Goal: Obtain resource: Download file/media

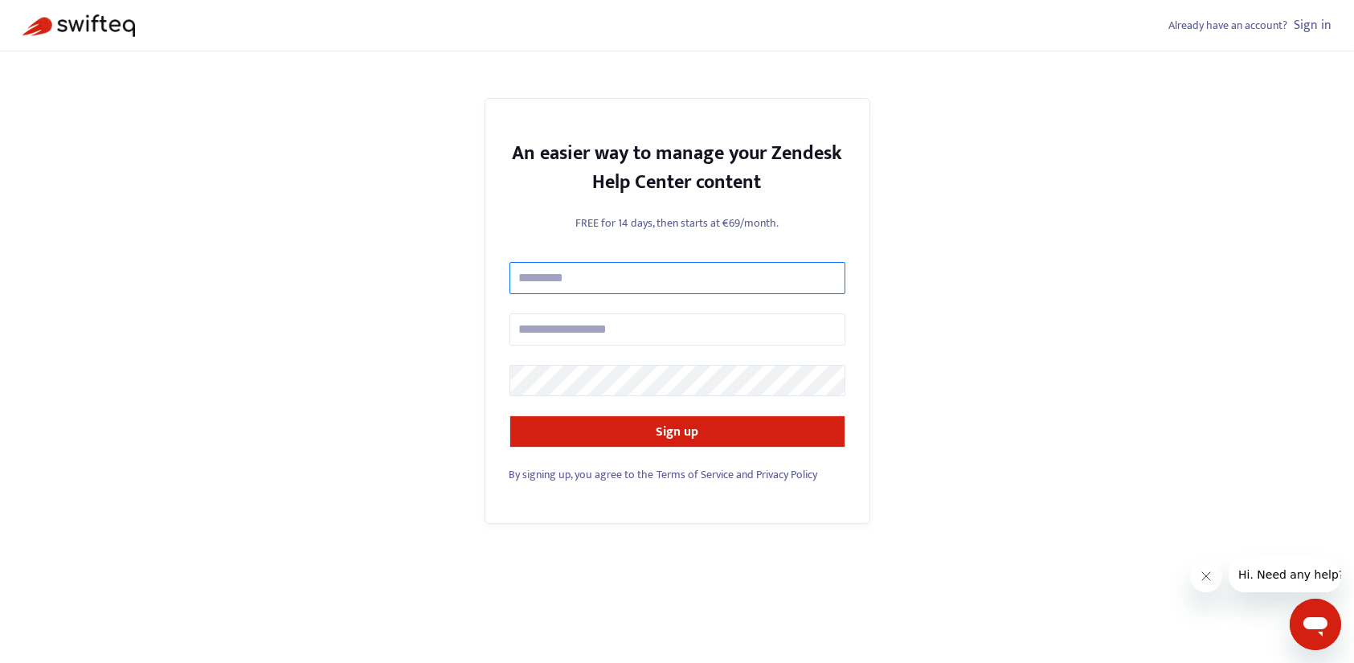
click at [590, 272] on input "text" at bounding box center [677, 278] width 336 height 32
type input "*********"
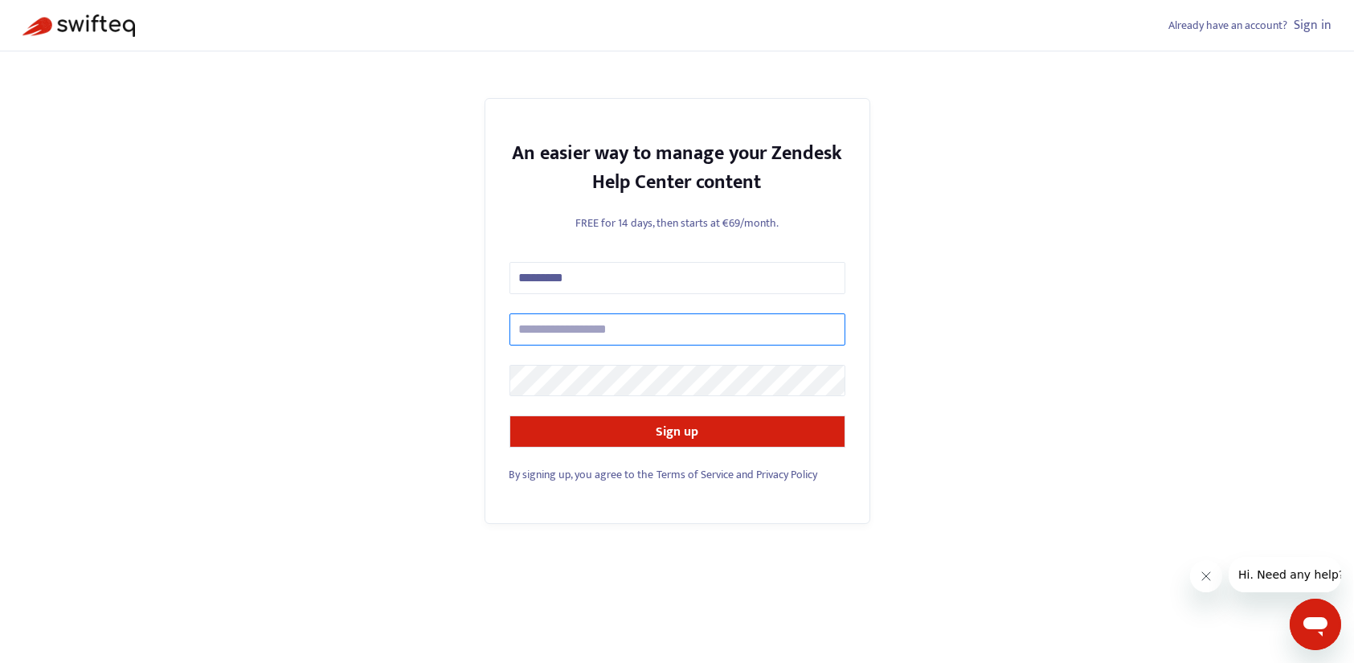
click at [572, 333] on input "text" at bounding box center [677, 329] width 336 height 32
click at [627, 332] on input "text" at bounding box center [677, 329] width 336 height 32
click at [663, 333] on input "text" at bounding box center [677, 329] width 336 height 32
paste input "**********"
type input "**********"
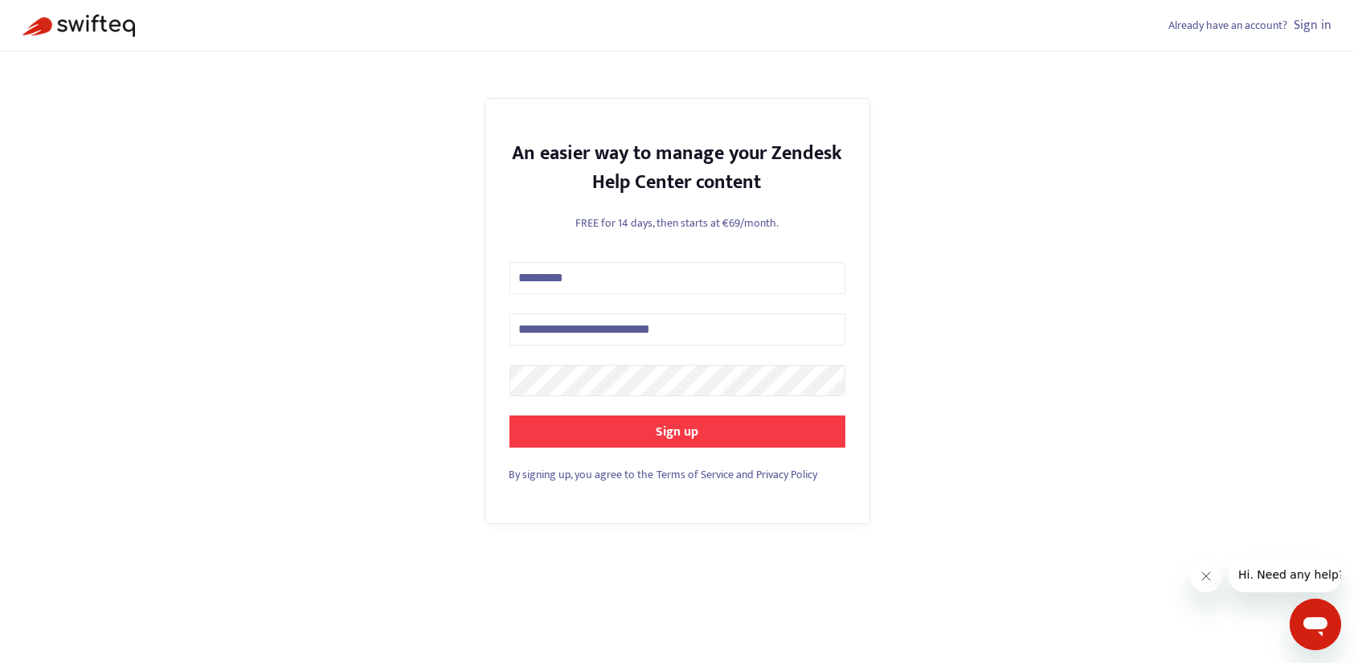
click at [662, 424] on strong "Sign up" at bounding box center [677, 432] width 43 height 22
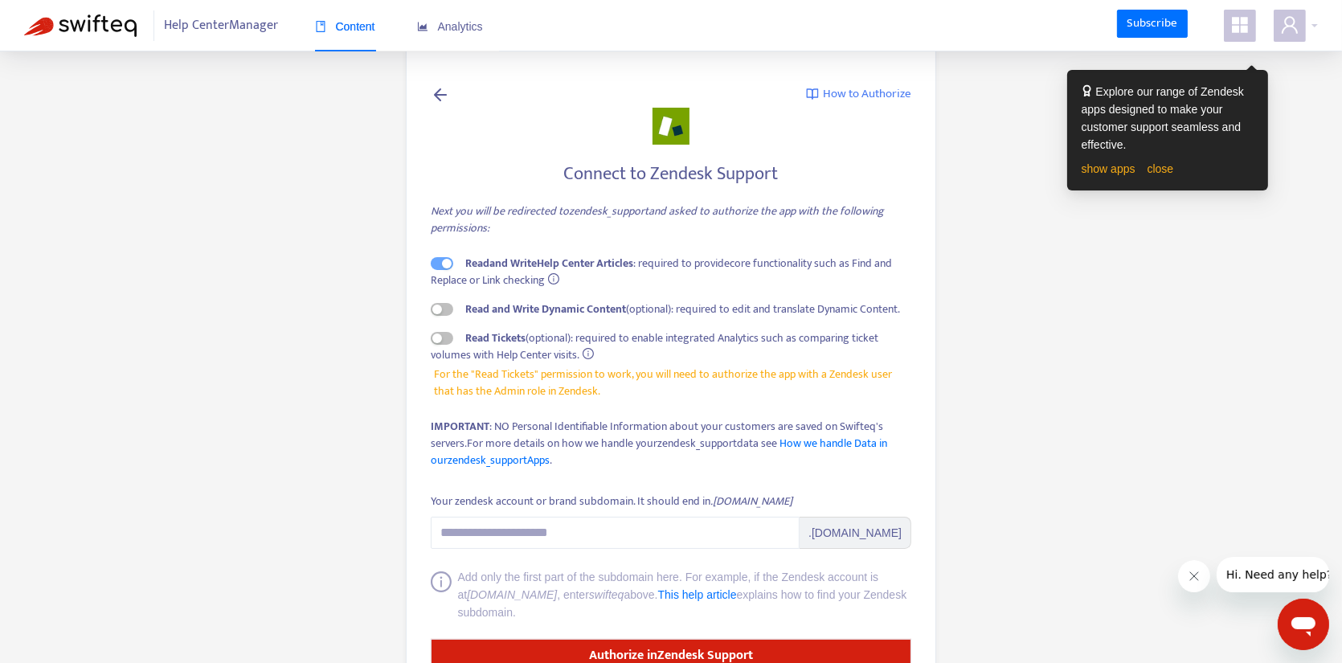
scroll to position [91, 0]
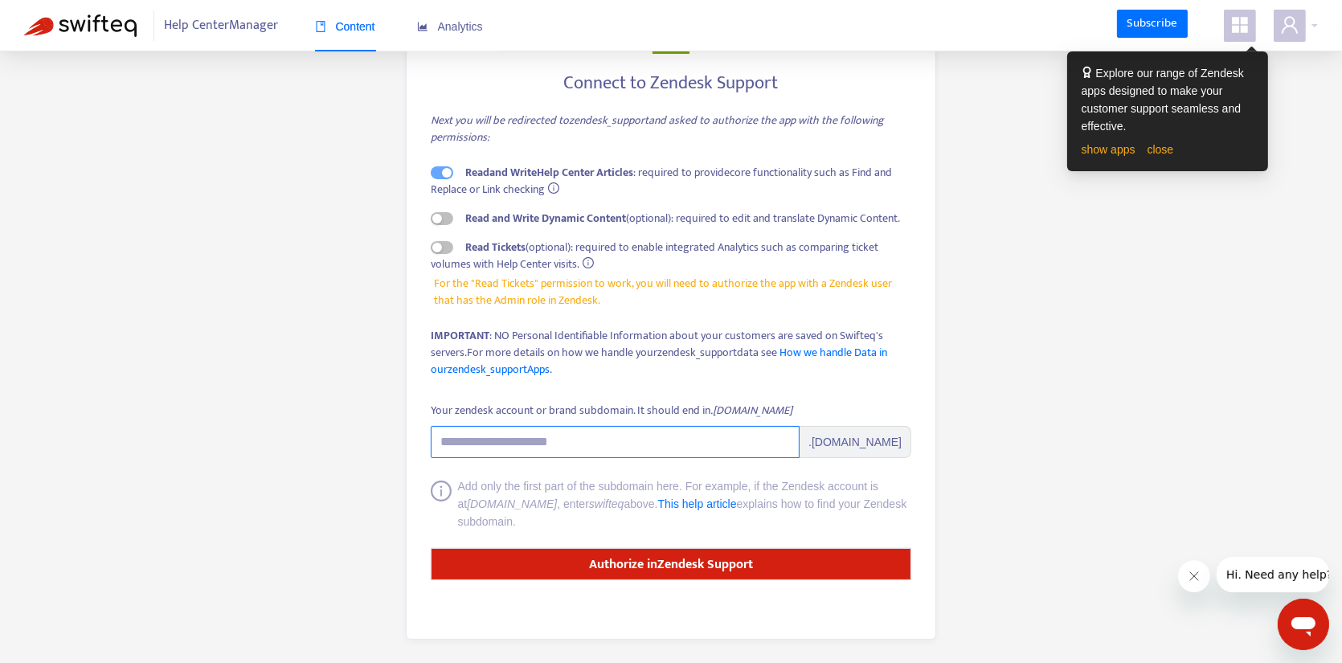
click at [620, 446] on input "Your zendesk account or brand subdomain. It should end in .[DOMAIN_NAME]" at bounding box center [615, 442] width 369 height 32
drag, startPoint x: 477, startPoint y: 439, endPoint x: 402, endPoint y: 435, distance: 75.6
click at [402, 435] on div "How to Authorize Connect to Zendesk Support Next you will be redirected to zend…" at bounding box center [671, 296] width 578 height 734
paste input "**********"
drag, startPoint x: 604, startPoint y: 446, endPoint x: 333, endPoint y: 442, distance: 271.6
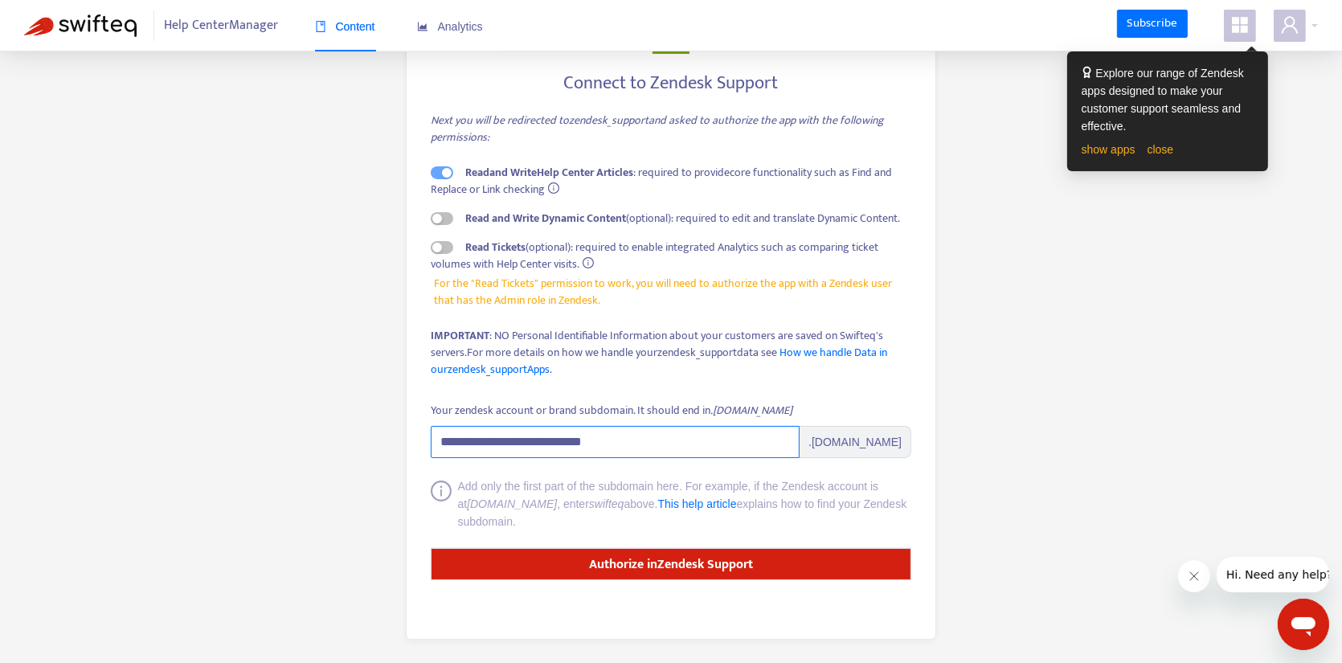
click at [333, 442] on main "**********" at bounding box center [671, 286] width 1342 height 754
type input "********"
click at [511, 511] on div "Add only the first part of the subdomain here. For example, if the Zendesk acco…" at bounding box center [685, 503] width 454 height 53
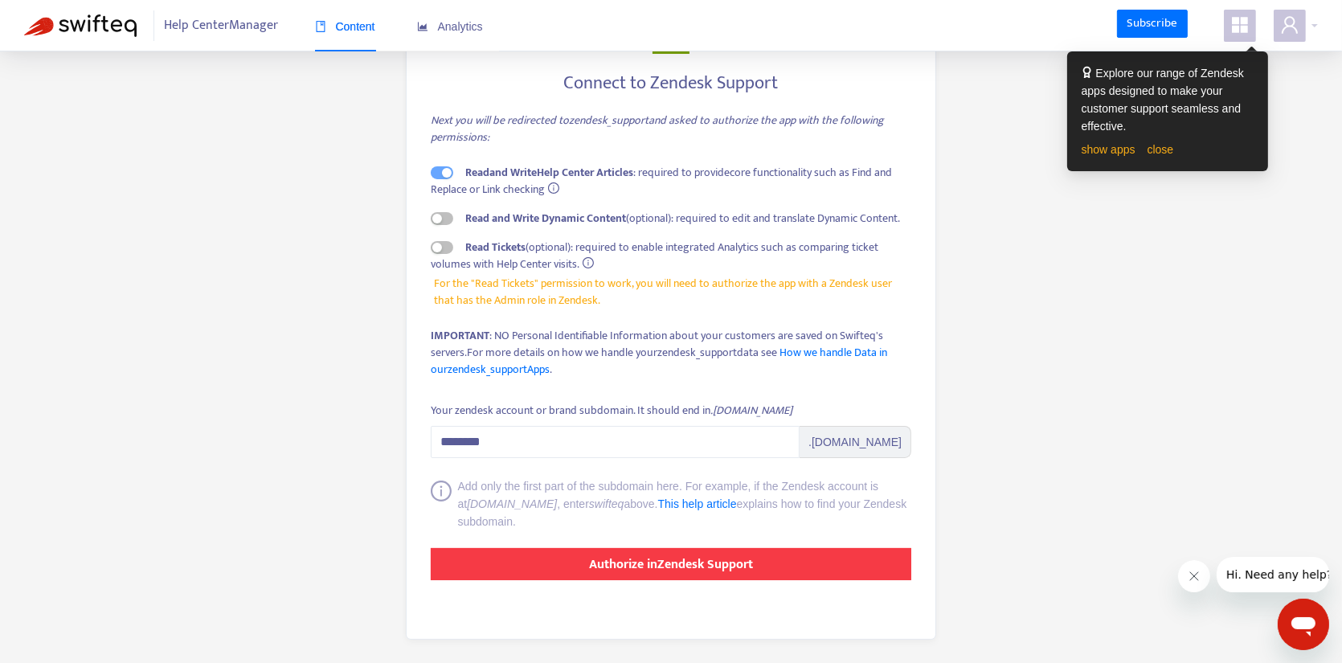
click at [581, 564] on button "Authorize in Zendesk Support" at bounding box center [671, 564] width 480 height 32
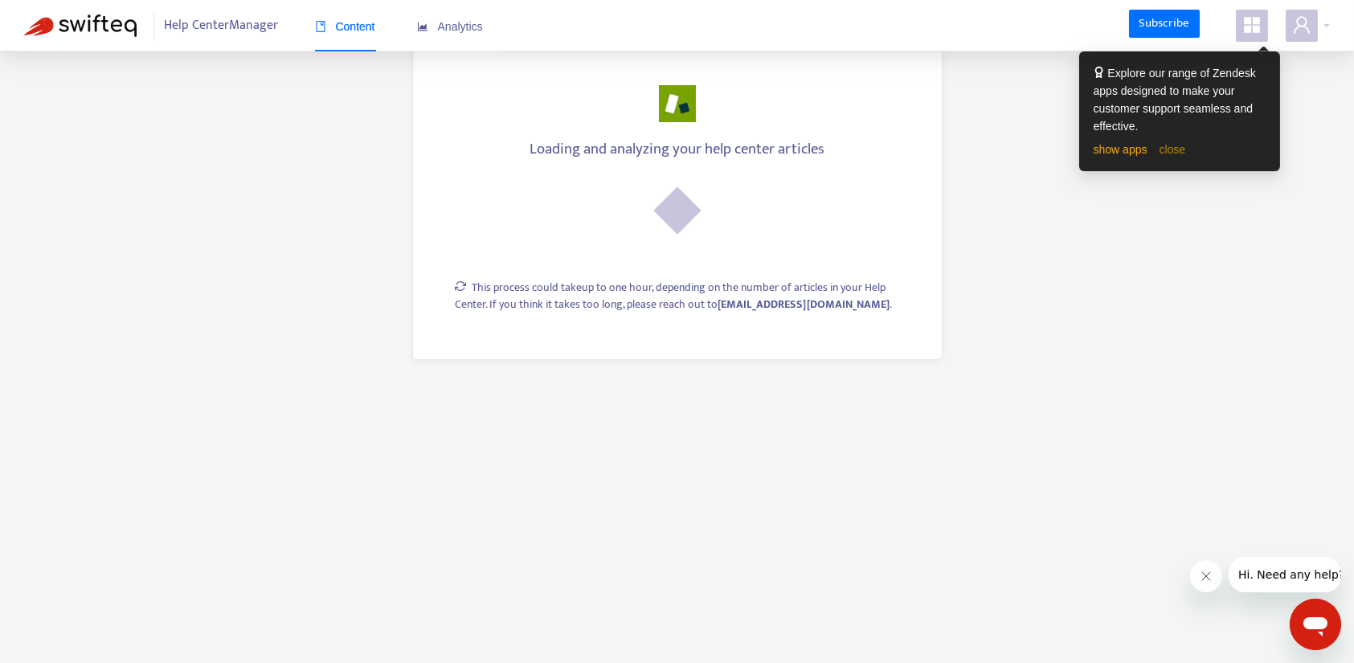
click at [1170, 149] on link "close" at bounding box center [1172, 149] width 27 height 13
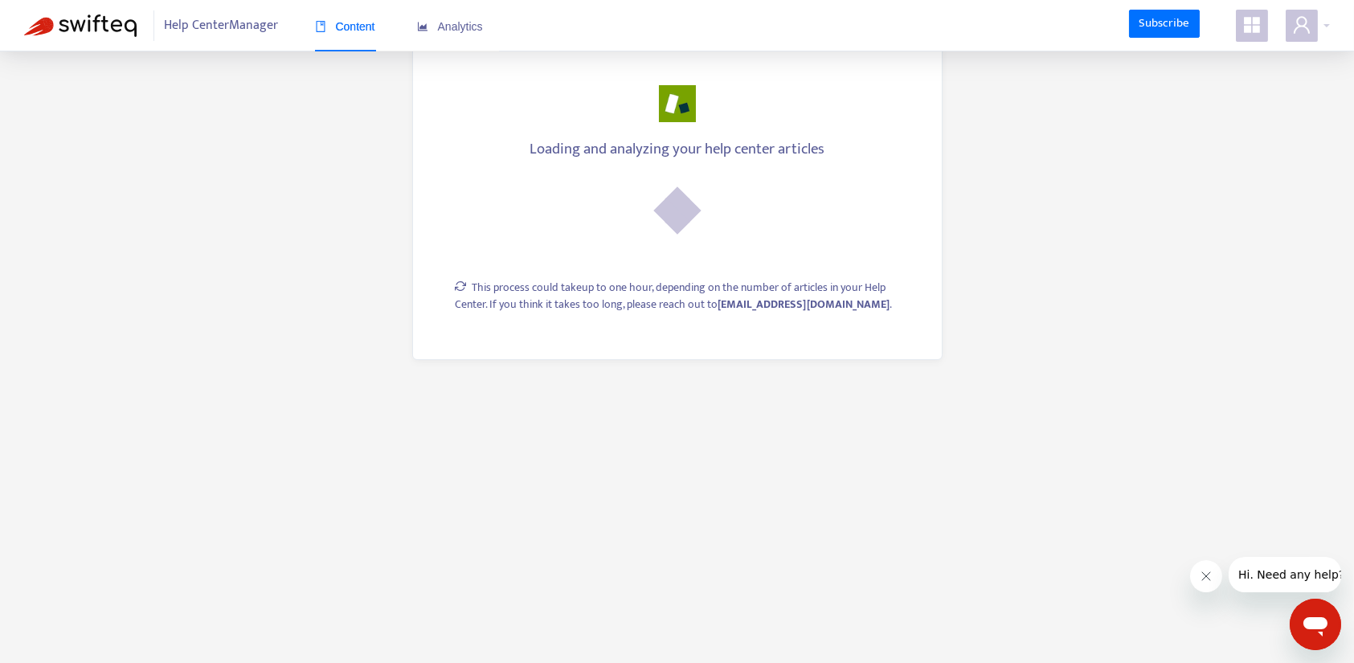
click at [1003, 259] on main "Loading and analyzing your help center articles This process could take up to o…" at bounding box center [677, 331] width 1354 height 663
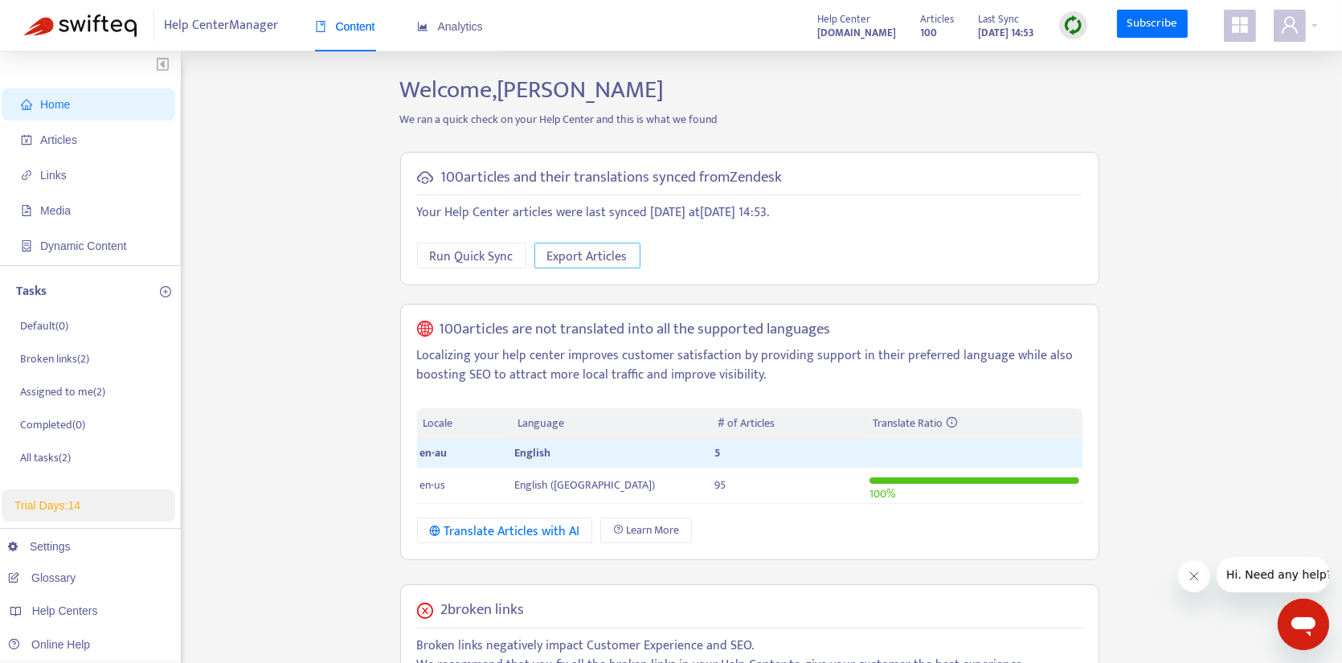
click at [598, 257] on span "Export Articles" at bounding box center [587, 257] width 80 height 20
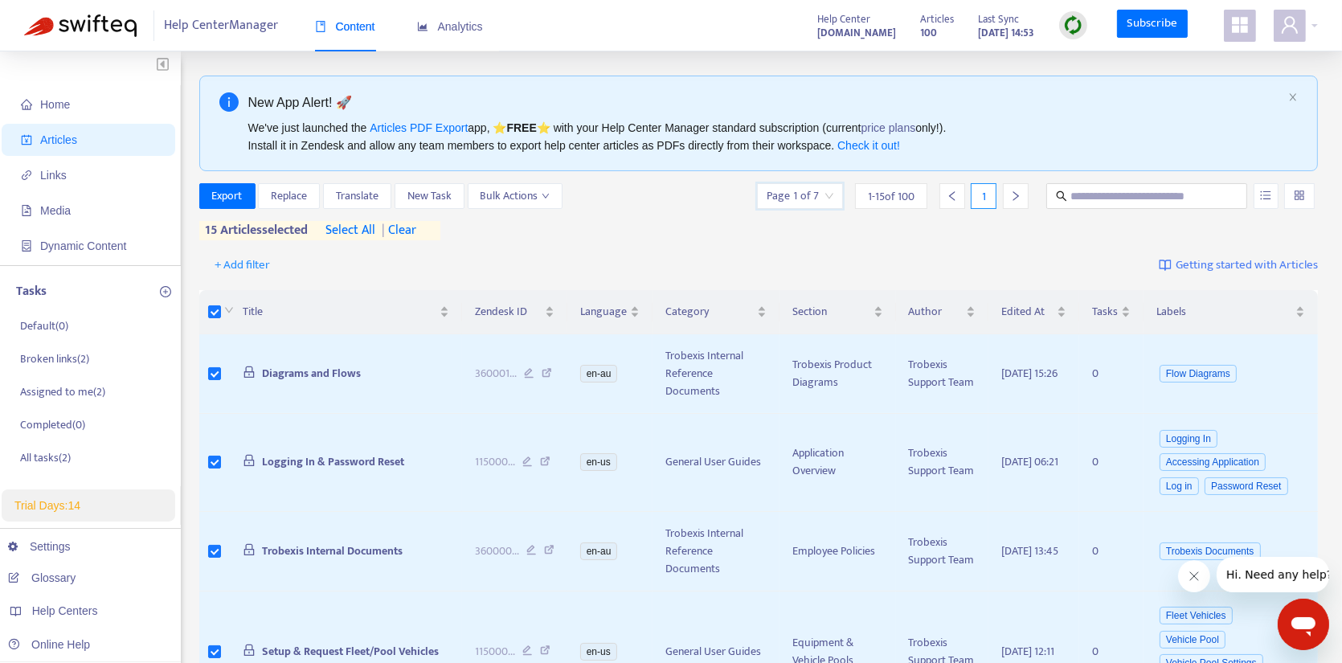
click at [831, 202] on input "search" at bounding box center [799, 196] width 67 height 24
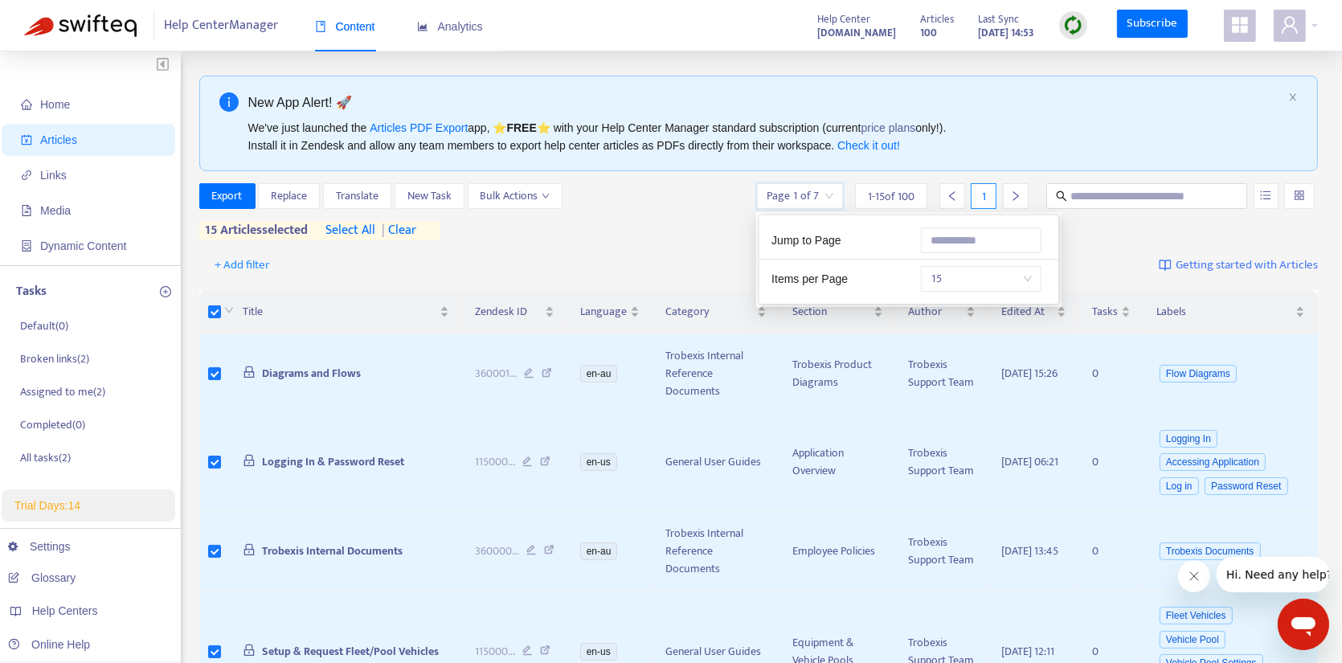
click at [831, 202] on input "search" at bounding box center [799, 196] width 67 height 24
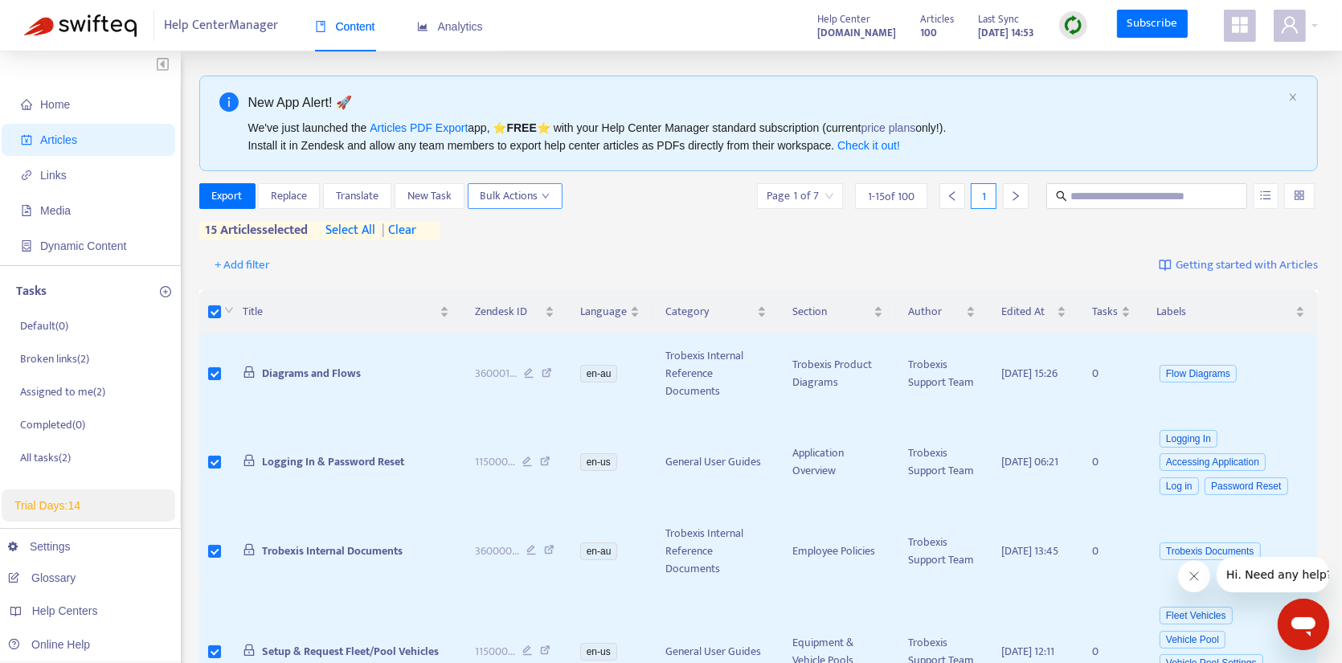
click at [542, 201] on span "Bulk Actions" at bounding box center [514, 196] width 69 height 18
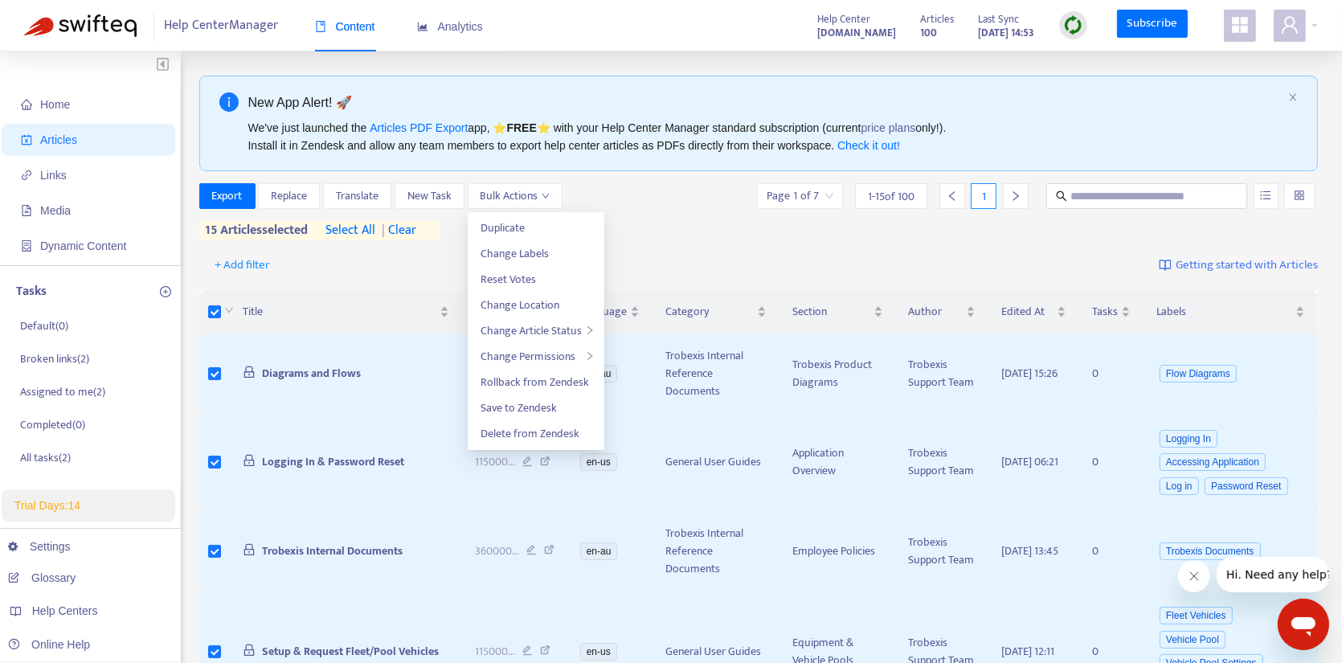
click at [653, 206] on div "Export Replace Translate New Task Bulk Actions Page 1 of 7 1 - 15 of 100 1" at bounding box center [758, 196] width 1119 height 26
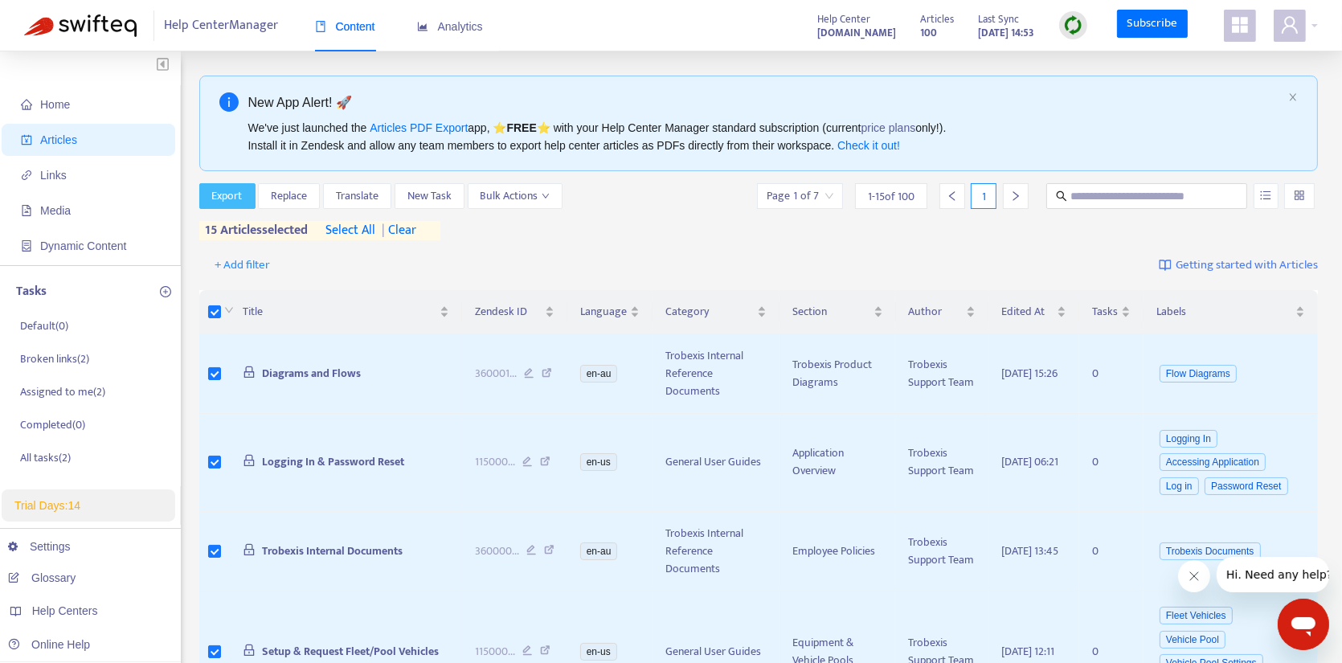
click at [226, 190] on span "Export" at bounding box center [227, 196] width 31 height 18
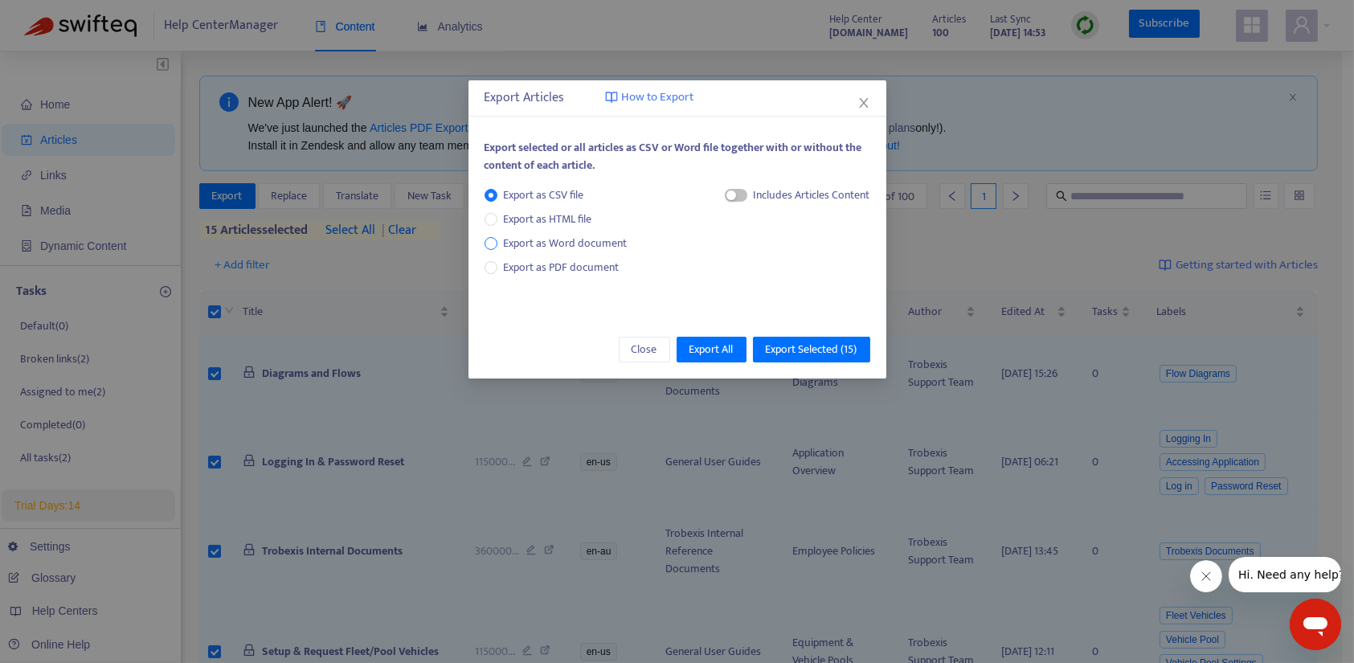
click at [543, 242] on span "Export as Word document" at bounding box center [565, 244] width 137 height 18
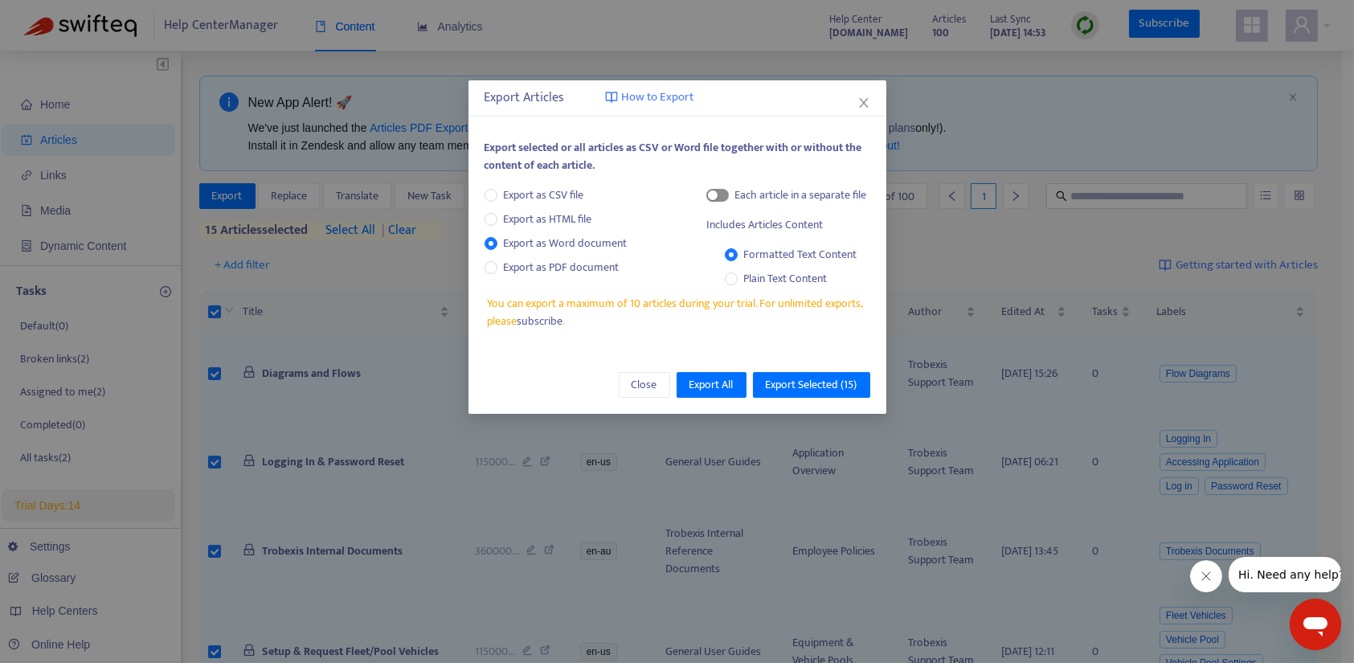
click at [716, 194] on div "button" at bounding box center [713, 195] width 10 height 10
click at [546, 268] on span "Export as PDF document" at bounding box center [562, 267] width 116 height 18
click at [717, 190] on div "button" at bounding box center [716, 195] width 10 height 10
click at [563, 244] on span "Export as Word document" at bounding box center [565, 244] width 137 height 18
click at [566, 214] on span "Export as HTML file" at bounding box center [547, 220] width 101 height 18
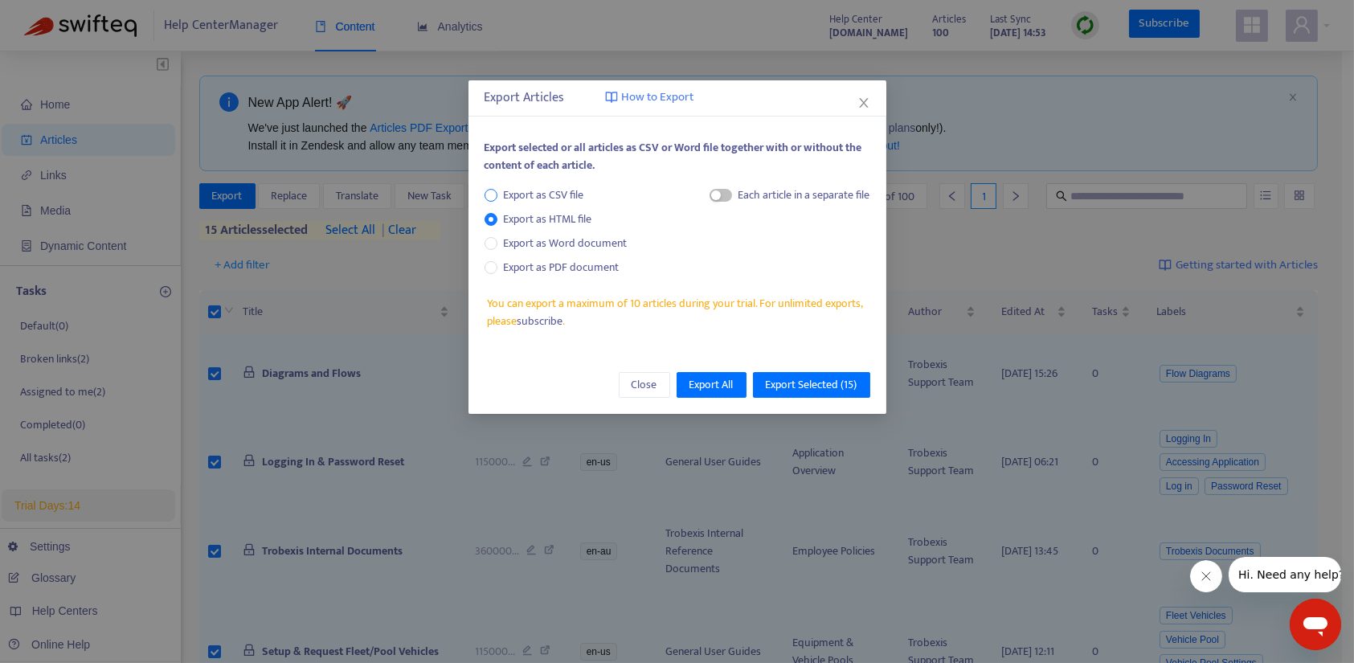
click at [566, 195] on span "Export as CSV file" at bounding box center [543, 195] width 93 height 18
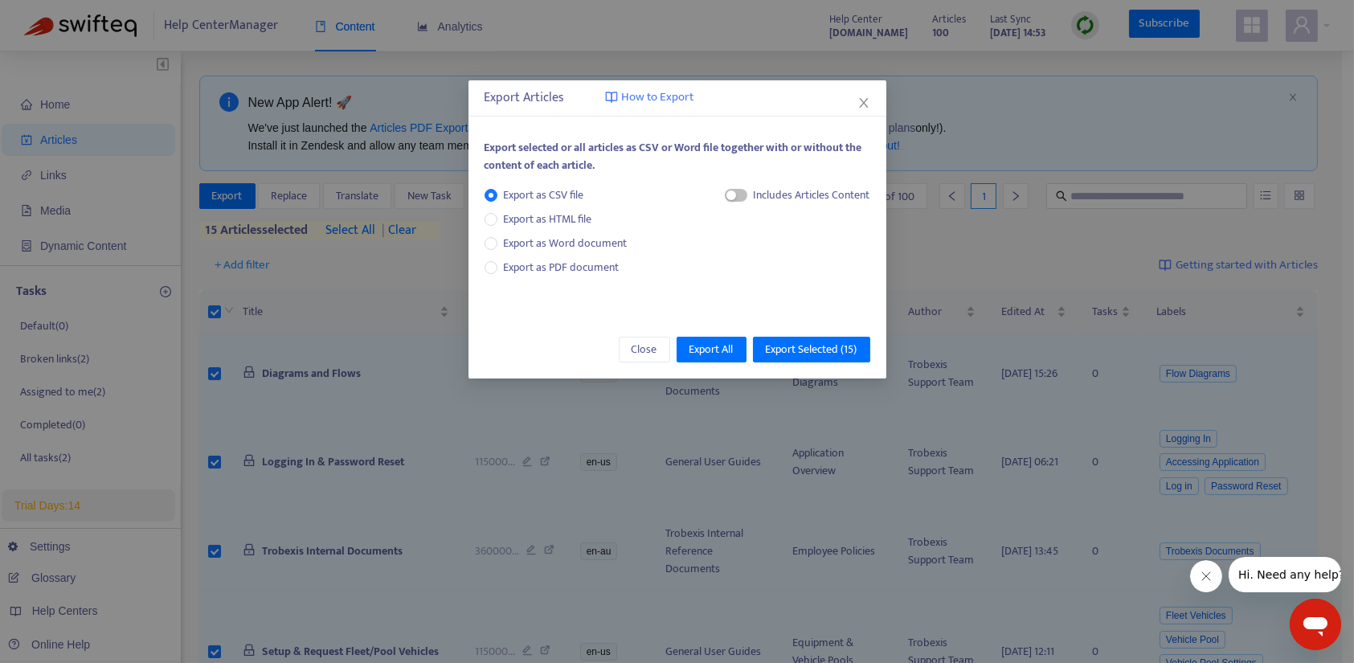
click at [591, 255] on div "Export as CSV file Export as HTML file Export as Word document Export as PDF do…" at bounding box center [562, 231] width 156 height 90
click at [588, 243] on span "Export as Word document" at bounding box center [565, 244] width 137 height 18
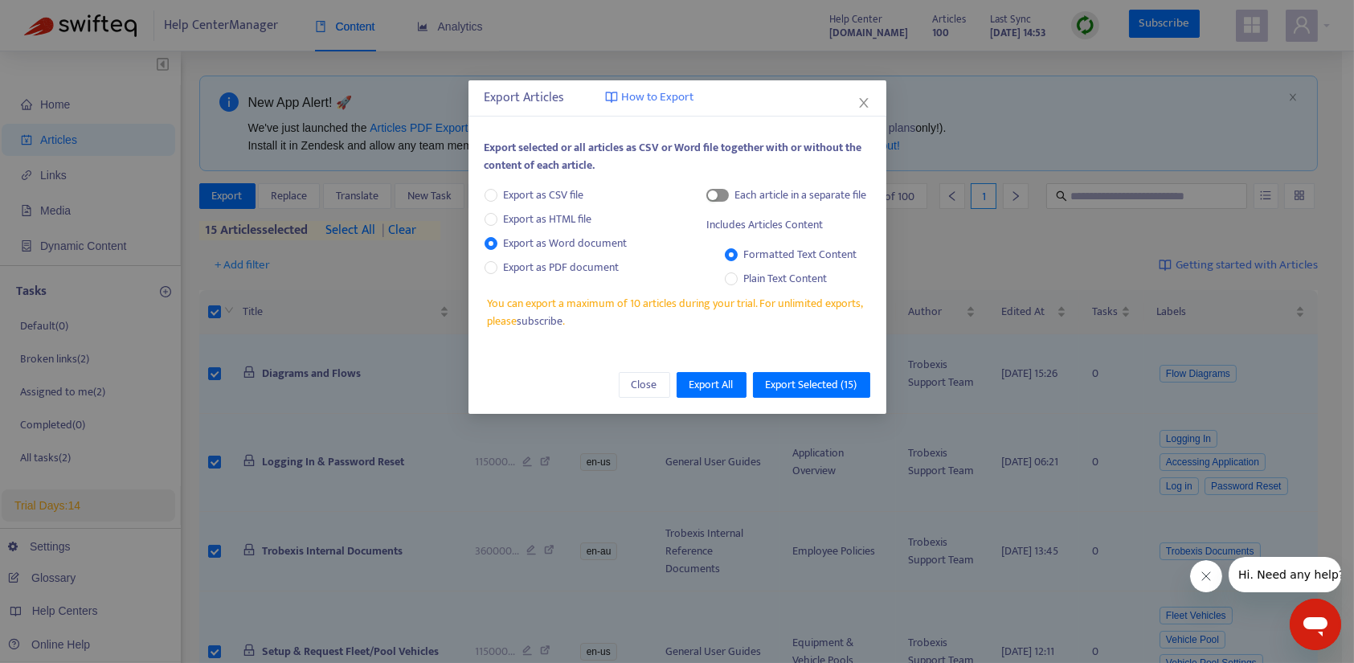
click at [717, 194] on button "button" at bounding box center [717, 195] width 22 height 13
click at [867, 102] on icon "close" at bounding box center [863, 102] width 13 height 13
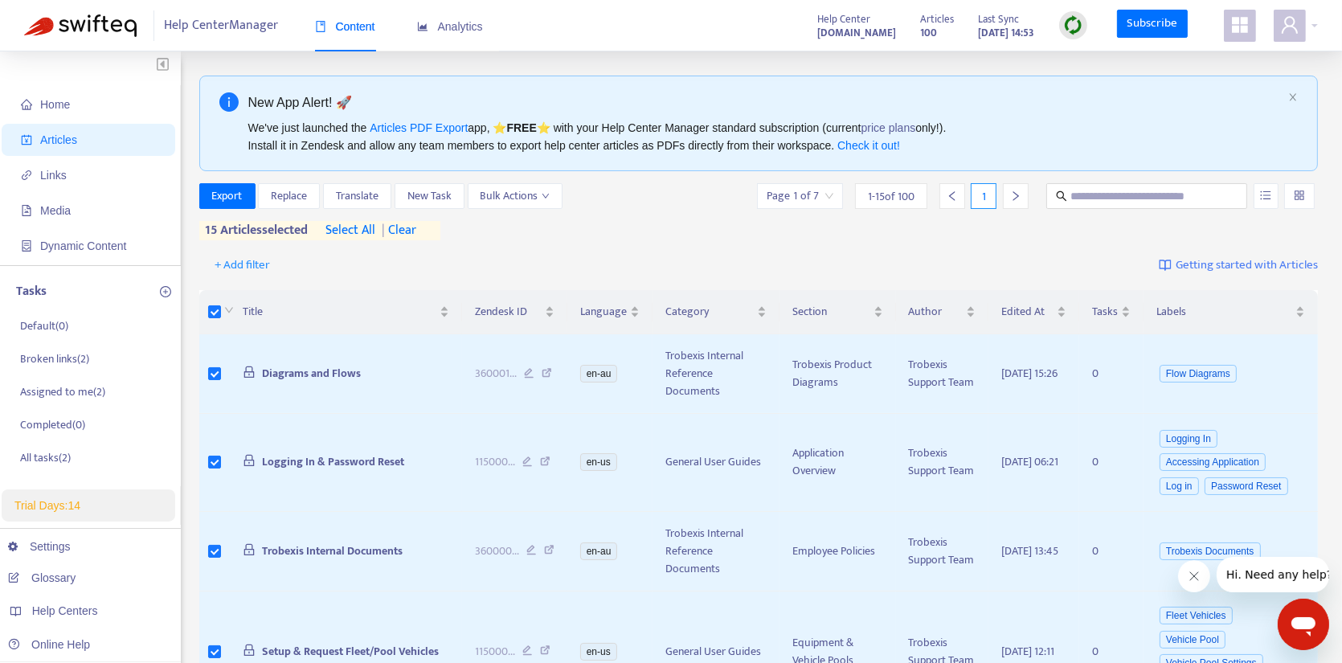
click at [227, 192] on span "Export" at bounding box center [227, 196] width 31 height 18
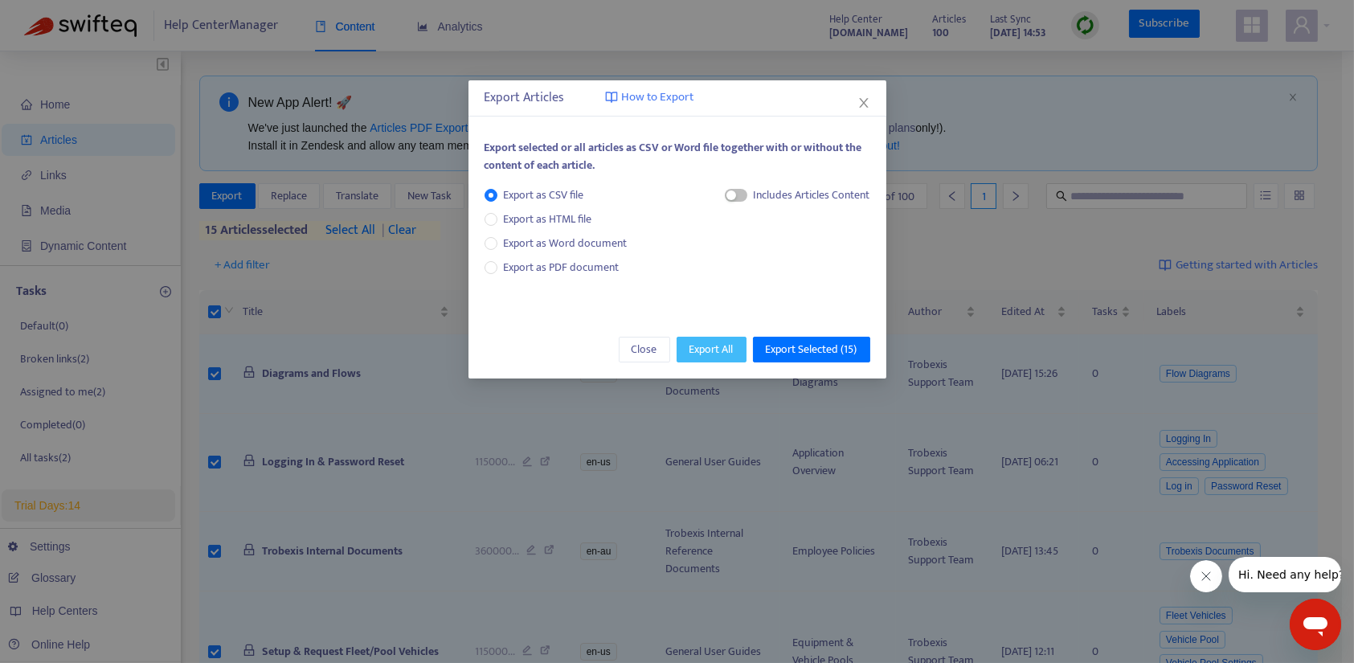
click at [705, 345] on span "Export All" at bounding box center [711, 350] width 44 height 18
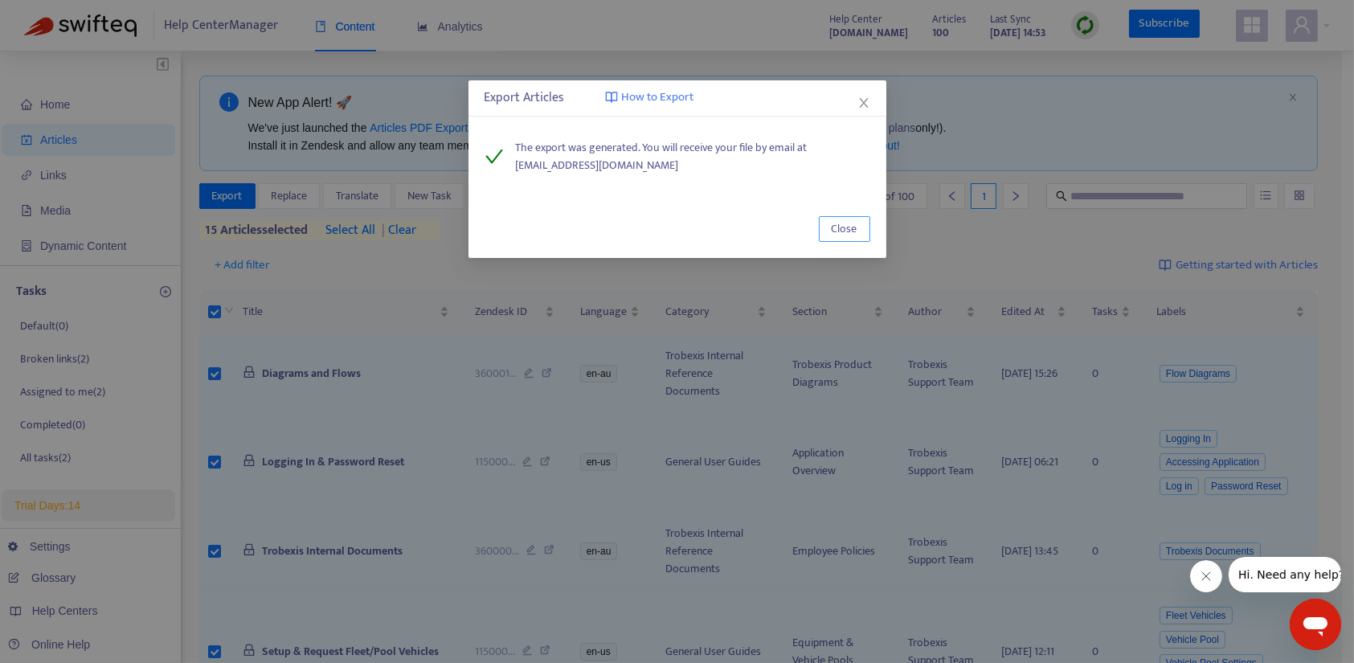
click at [847, 231] on span "Close" at bounding box center [845, 229] width 26 height 18
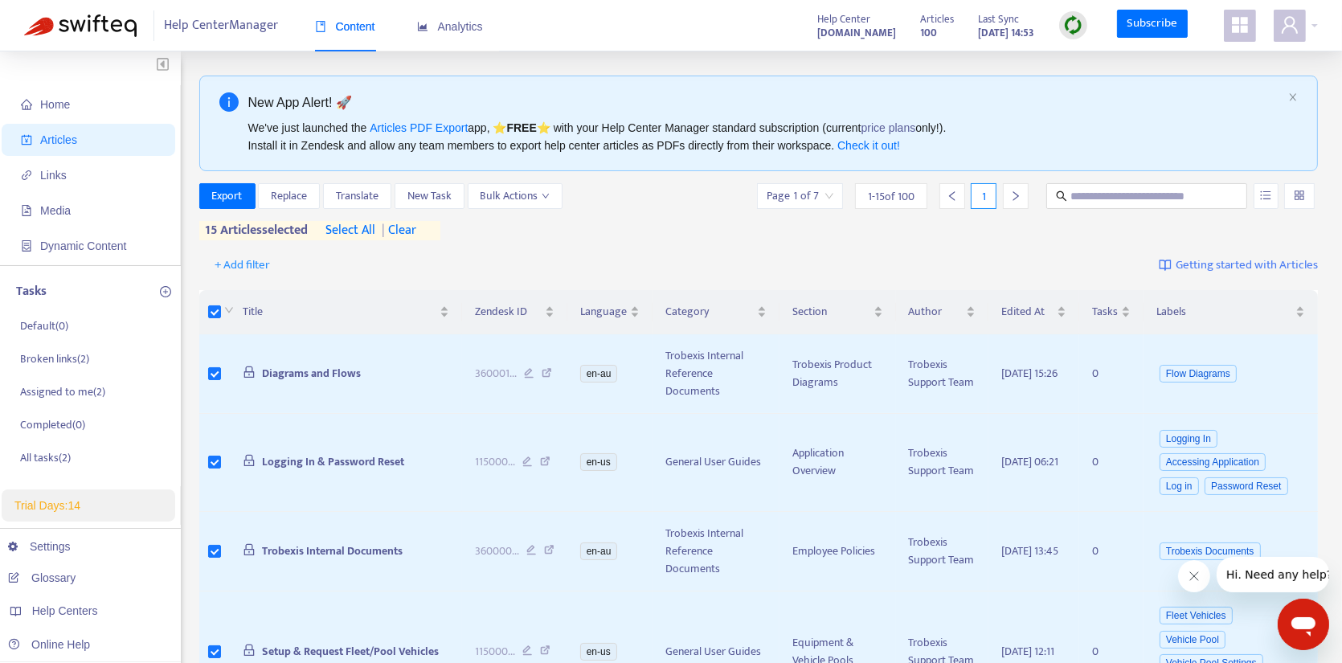
click at [629, 247] on div "+ Add filter Getting started with Articles" at bounding box center [758, 266] width 1119 height 38
click at [825, 200] on input "search" at bounding box center [799, 196] width 67 height 24
click at [1012, 194] on icon "right" at bounding box center [1015, 195] width 11 height 11
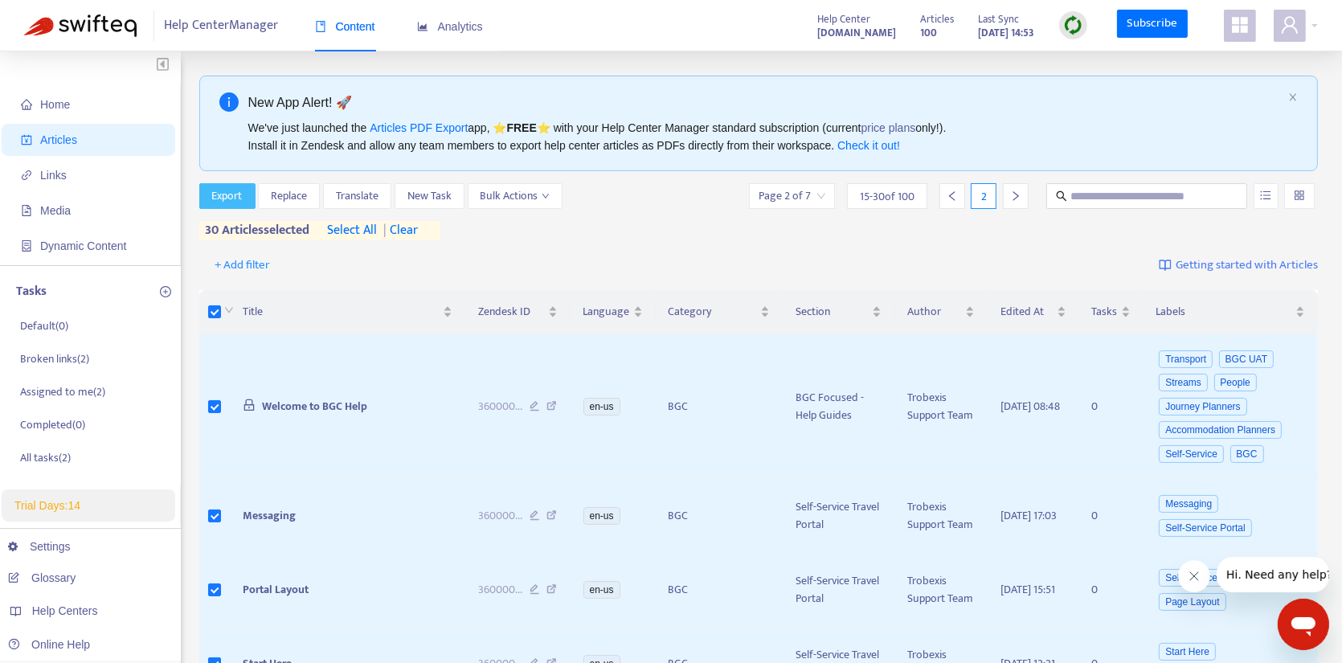
click at [227, 196] on span "Export" at bounding box center [227, 196] width 31 height 18
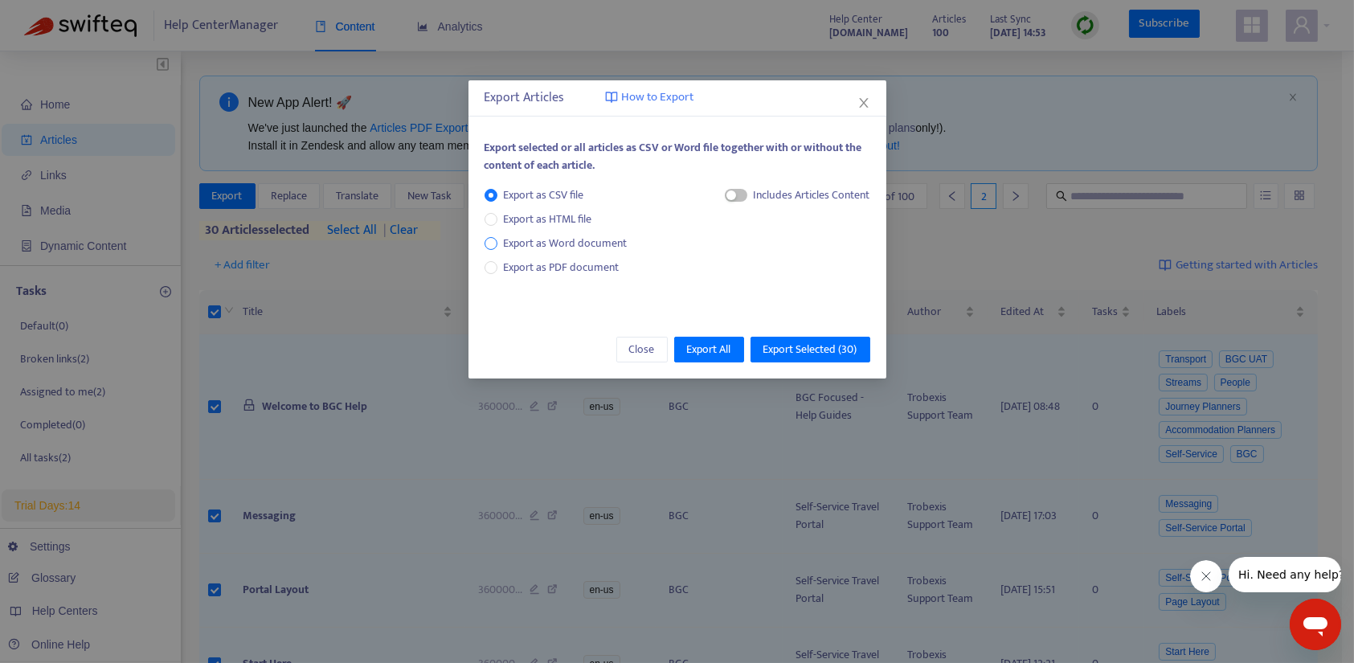
click at [562, 243] on span "Export as Word document" at bounding box center [565, 244] width 137 height 18
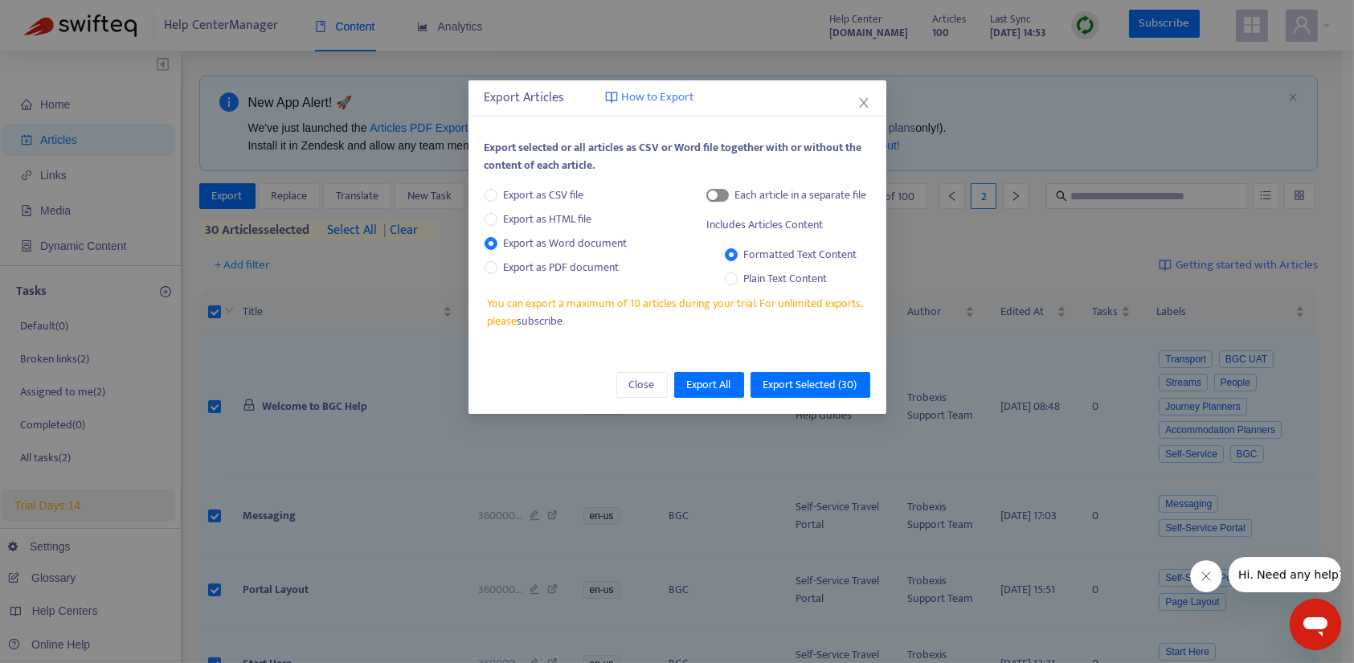
click at [718, 190] on span "button" at bounding box center [717, 195] width 22 height 13
click at [707, 385] on span "Export All" at bounding box center [709, 385] width 44 height 18
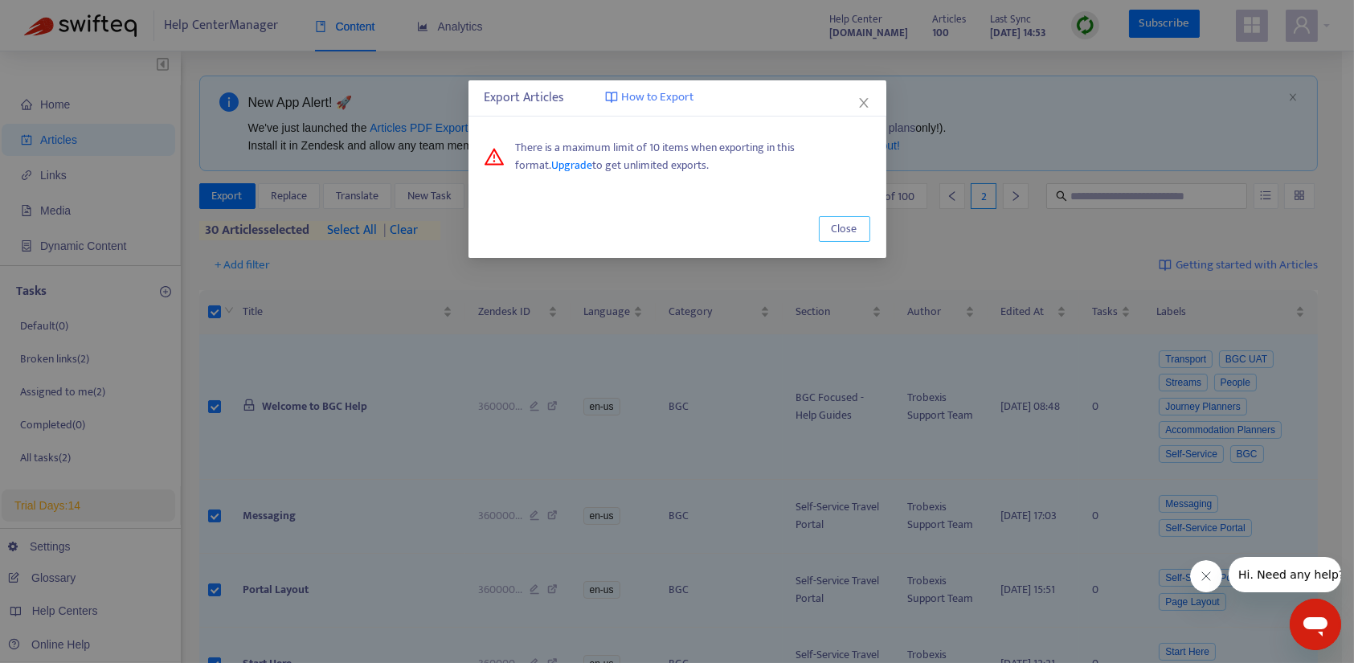
click at [836, 224] on span "Close" at bounding box center [845, 229] width 26 height 18
